Goal: Task Accomplishment & Management: Manage account settings

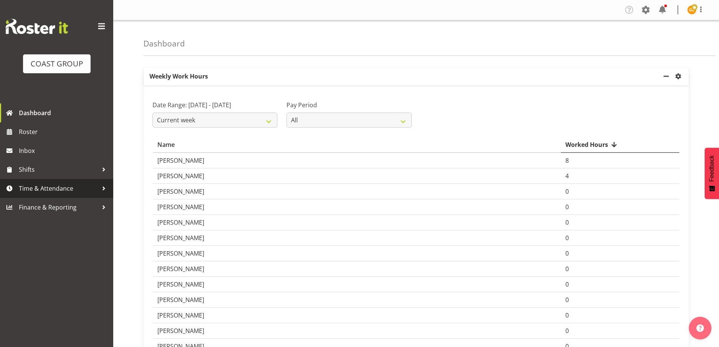
click at [61, 188] on span "Time & Attendance" at bounding box center [58, 188] width 79 height 11
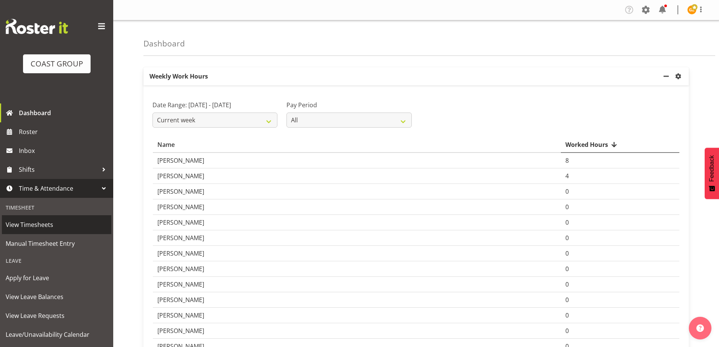
click at [40, 222] on span "View Timesheets" at bounding box center [57, 224] width 102 height 11
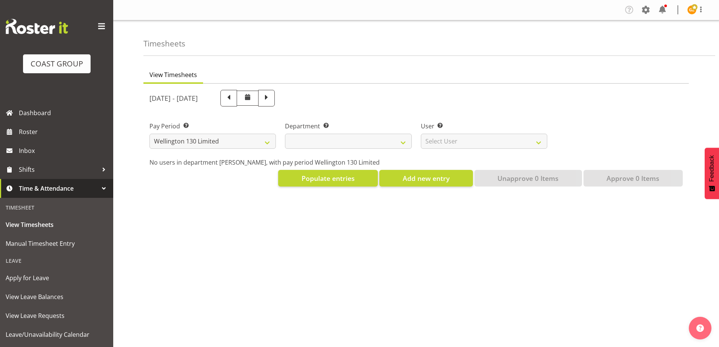
select select "150"
select select
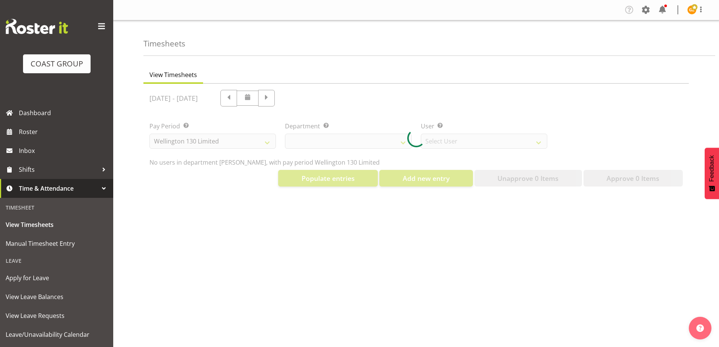
click at [539, 142] on div at bounding box center [415, 138] width 545 height 109
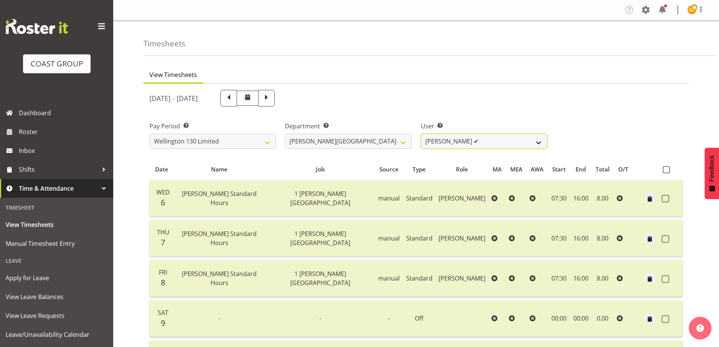
click at [539, 143] on select "[PERSON_NAME] ✔ [PERSON_NAME] ✔ [PERSON_NAME] [PERSON_NAME] ❌ [PERSON_NAME] ✔ […" at bounding box center [484, 141] width 126 height 15
select select "9949"
click at [421, 134] on select "[PERSON_NAME] ✔ [PERSON_NAME] ✔ [PERSON_NAME] [PERSON_NAME] ❌ [PERSON_NAME] ✔ […" at bounding box center [484, 141] width 126 height 15
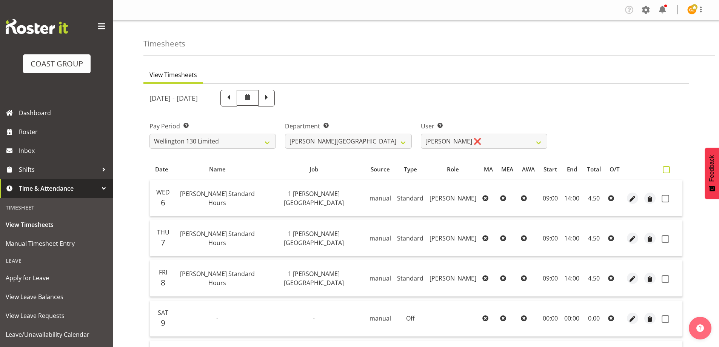
click at [664, 170] on span at bounding box center [666, 169] width 7 height 7
click at [664, 170] on input "checkbox" at bounding box center [665, 169] width 5 height 5
checkbox input "true"
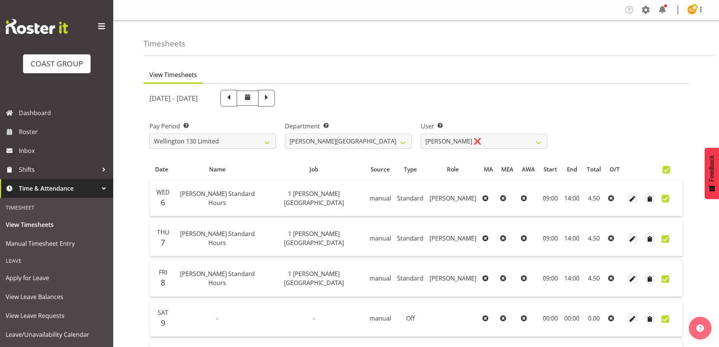
checkbox input "true"
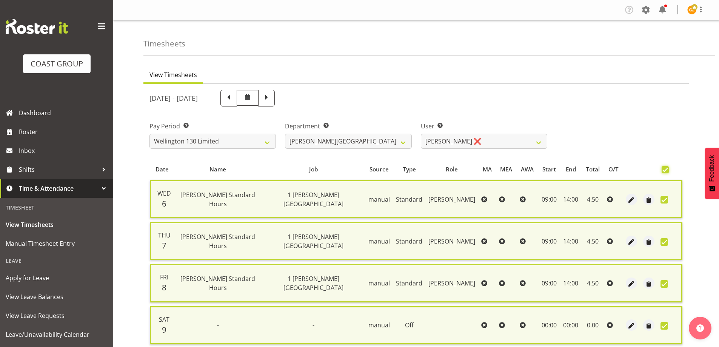
scroll to position [183, 0]
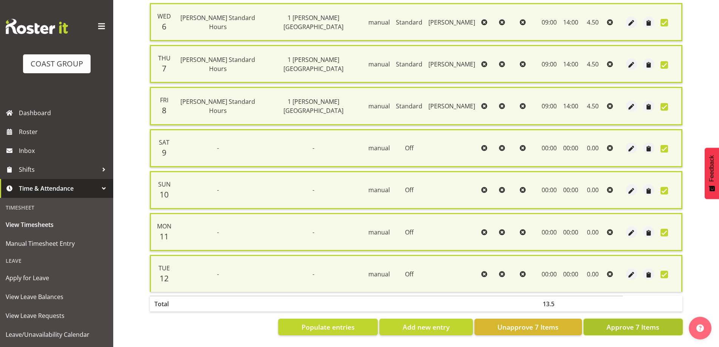
click at [635, 322] on span "Approve 7 Items" at bounding box center [633, 327] width 53 height 10
checkbox input "false"
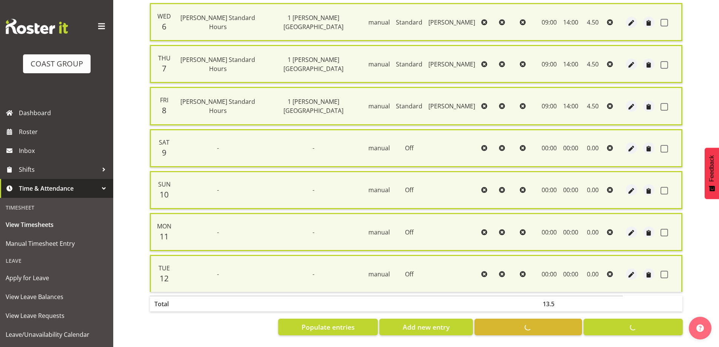
checkbox input "false"
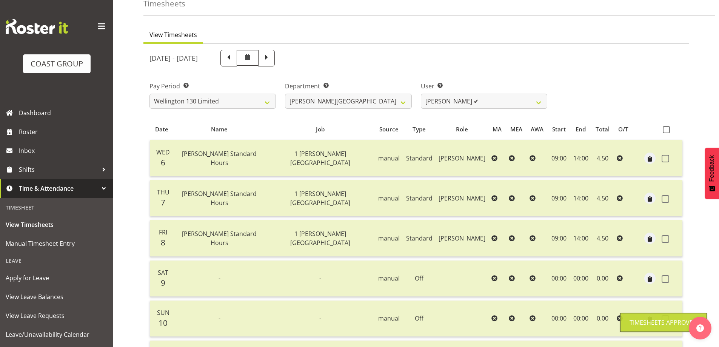
scroll to position [0, 0]
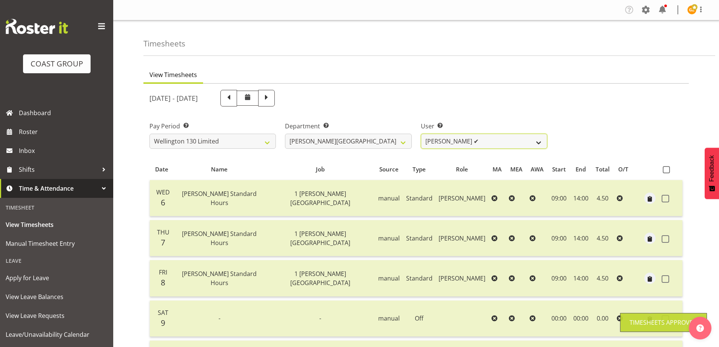
click at [538, 142] on select "[PERSON_NAME] ✔ [PERSON_NAME] ✔ [PERSON_NAME] [PERSON_NAME] ❌ [PERSON_NAME] ✔ […" at bounding box center [484, 141] width 126 height 15
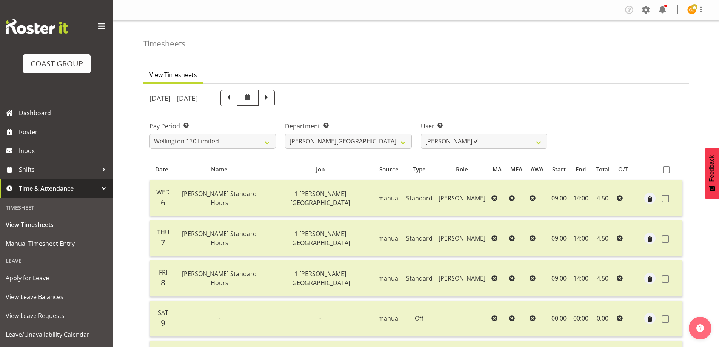
click at [631, 119] on div "Pay Period Select which pay period you would like to view. SLP LTD EHS LTD DW L…" at bounding box center [416, 132] width 542 height 42
click at [704, 9] on span at bounding box center [700, 9] width 9 height 9
click at [672, 38] on link "Log Out" at bounding box center [669, 40] width 72 height 14
